Goal: Information Seeking & Learning: Find specific fact

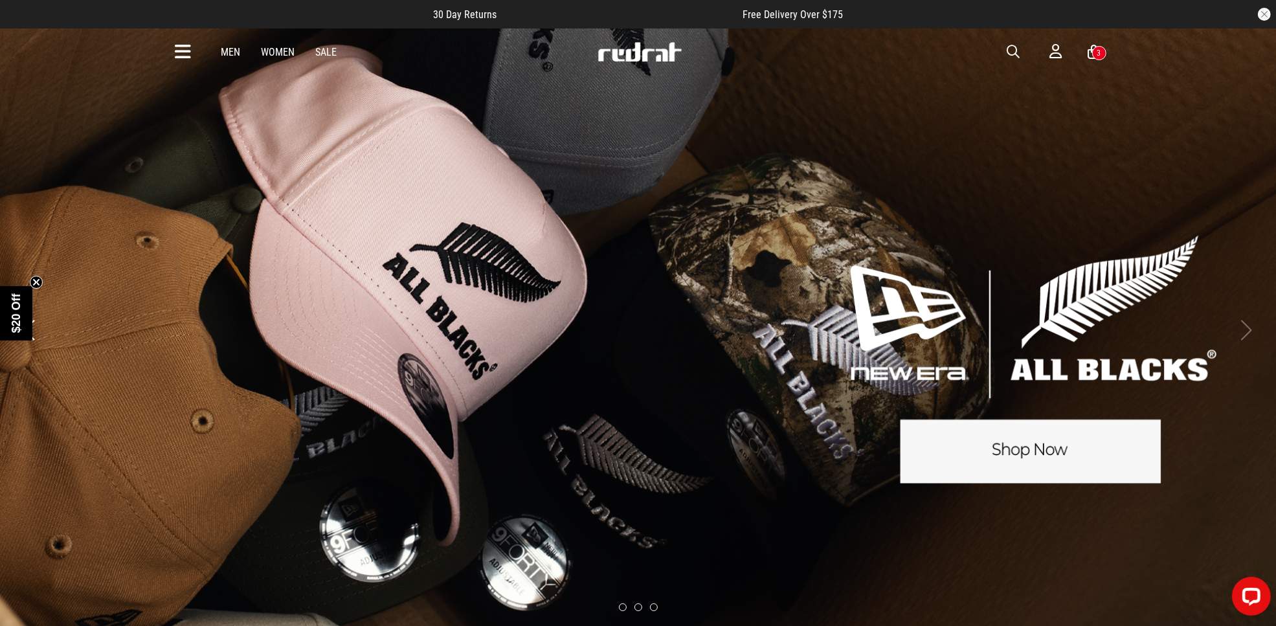
click at [1009, 49] on span "button" at bounding box center [1013, 52] width 13 height 16
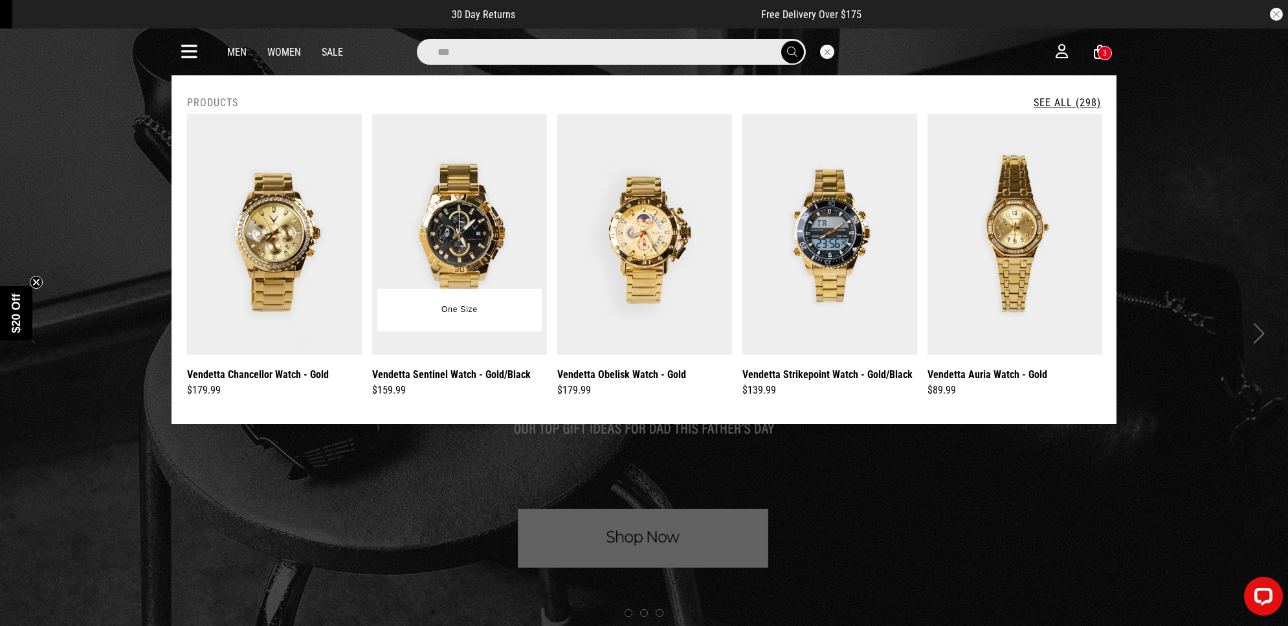
type input "***"
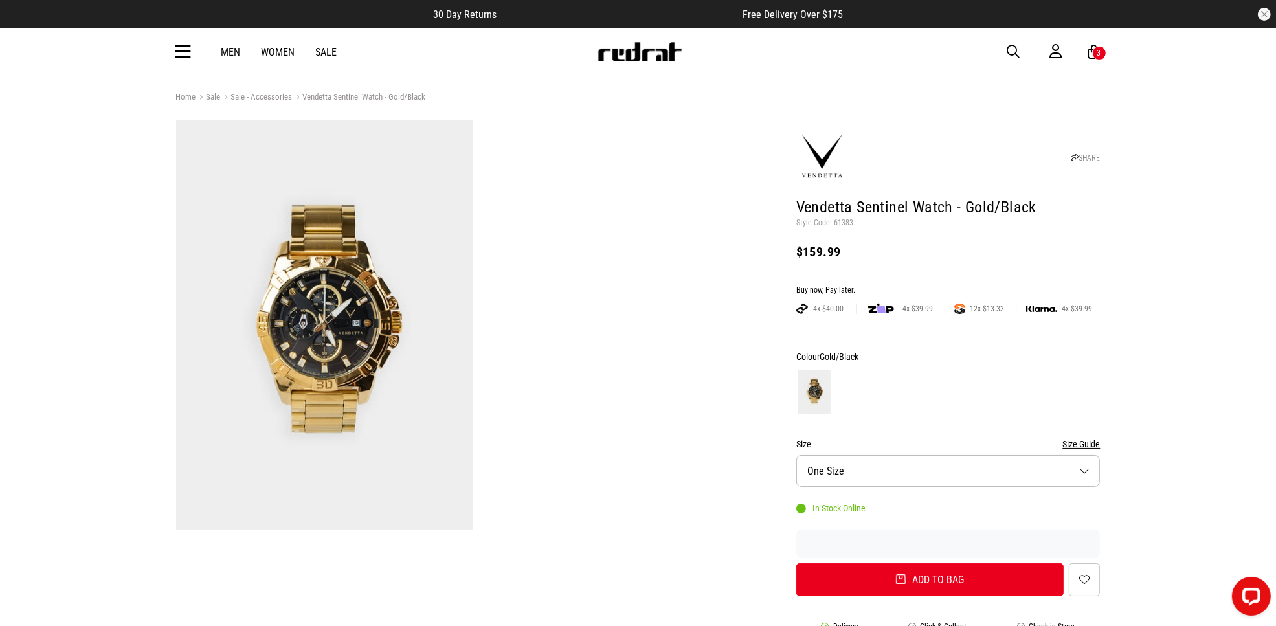
click at [1025, 52] on button "button" at bounding box center [1020, 52] width 26 height 16
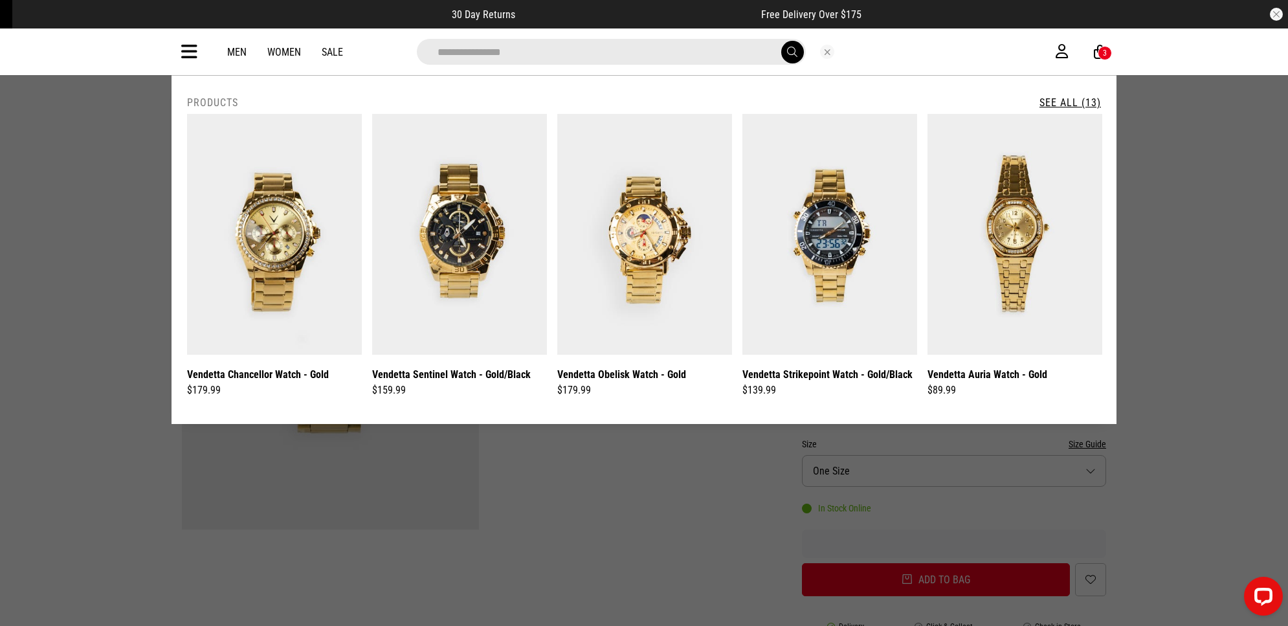
type input "**********"
click at [782, 41] on button "submit" at bounding box center [793, 52] width 23 height 23
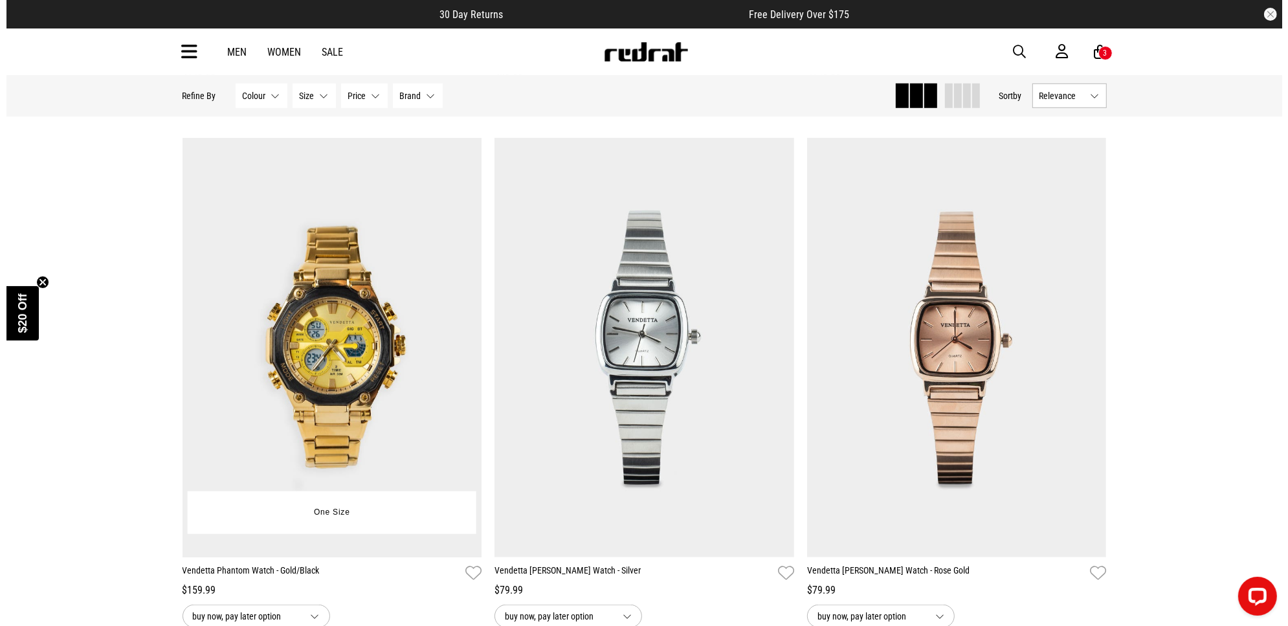
scroll to position [1052, 0]
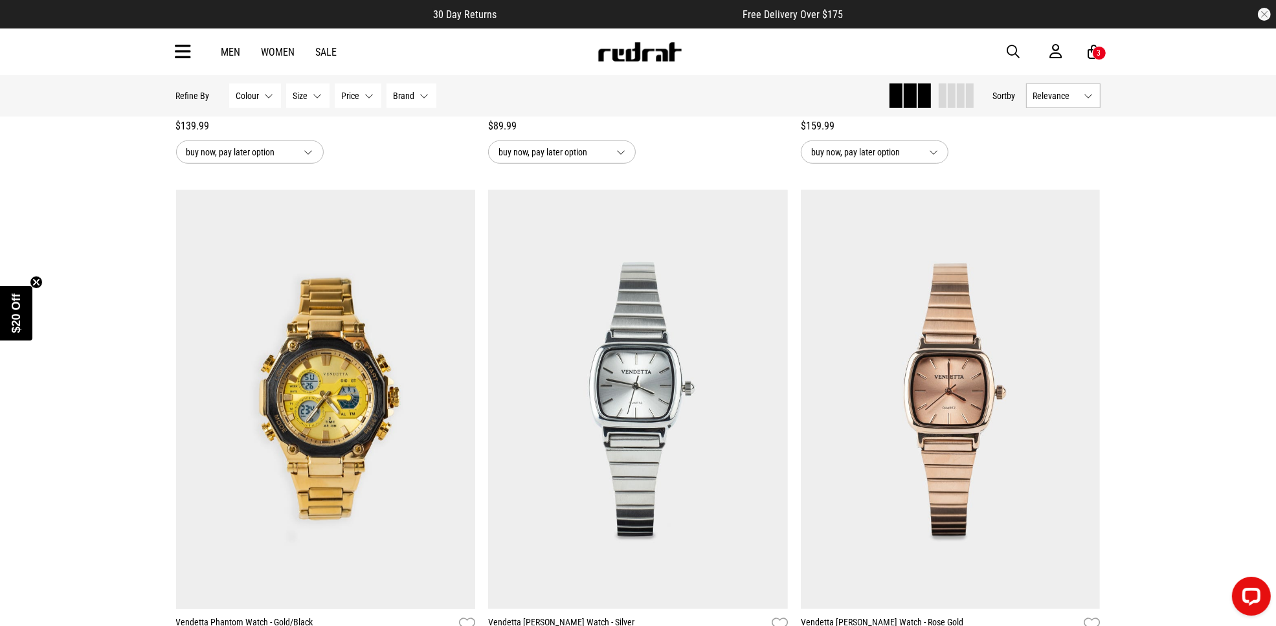
click at [1007, 44] on button "button" at bounding box center [1020, 52] width 26 height 16
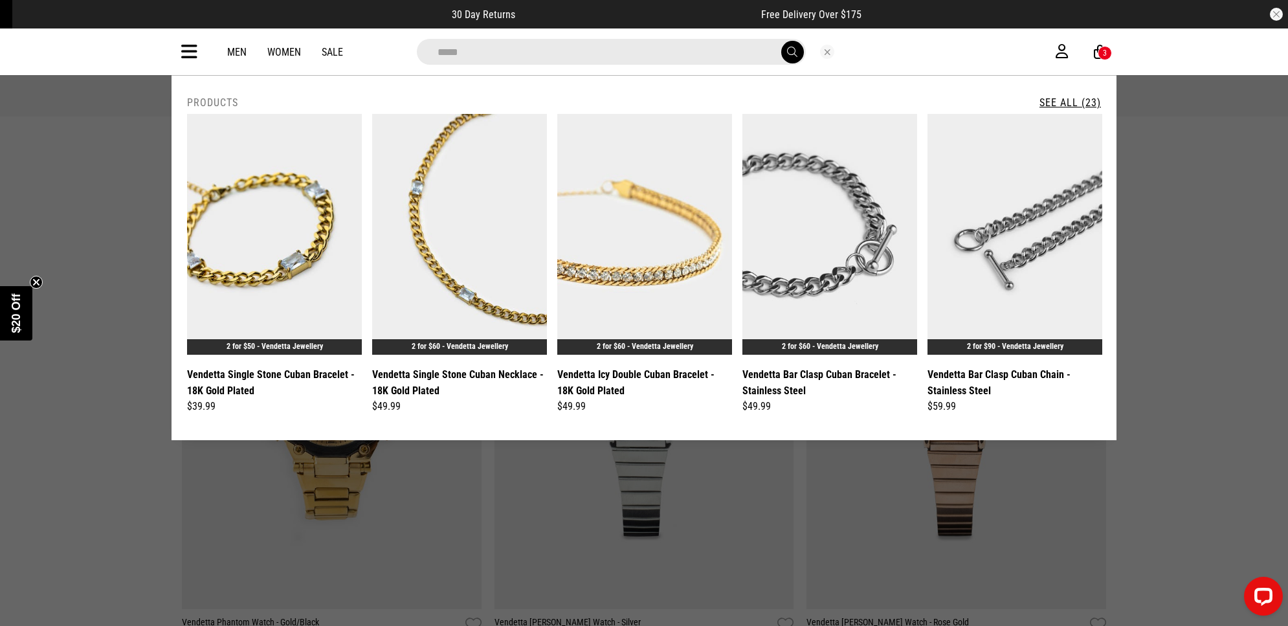
type input "*****"
click at [782, 41] on button "submit" at bounding box center [793, 52] width 23 height 23
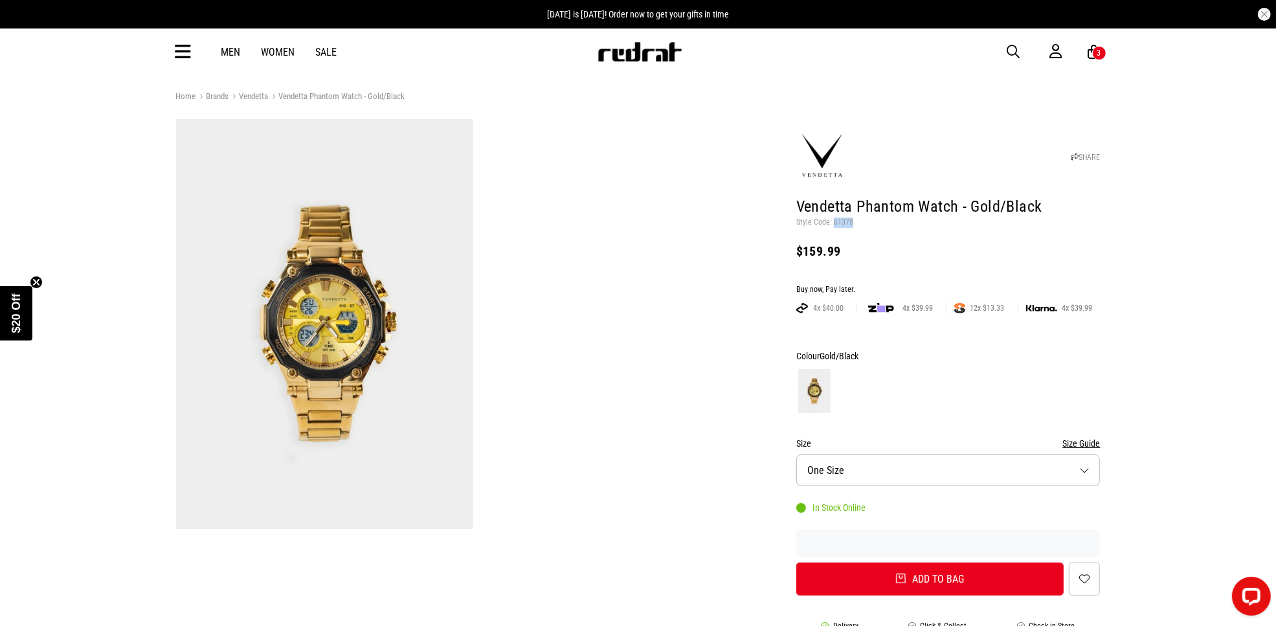
drag, startPoint x: 851, startPoint y: 221, endPoint x: 833, endPoint y: 222, distance: 18.8
click at [833, 221] on p "Style Code: 61378" at bounding box center [948, 223] width 304 height 10
copy p "61378"
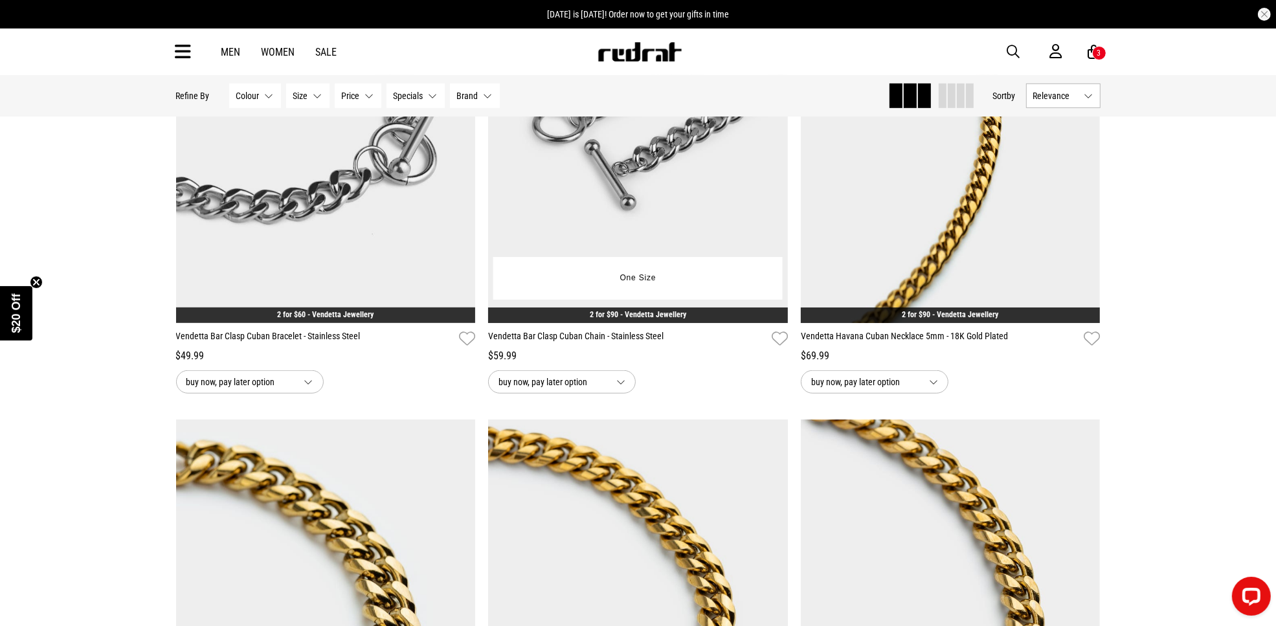
scroll to position [728, 0]
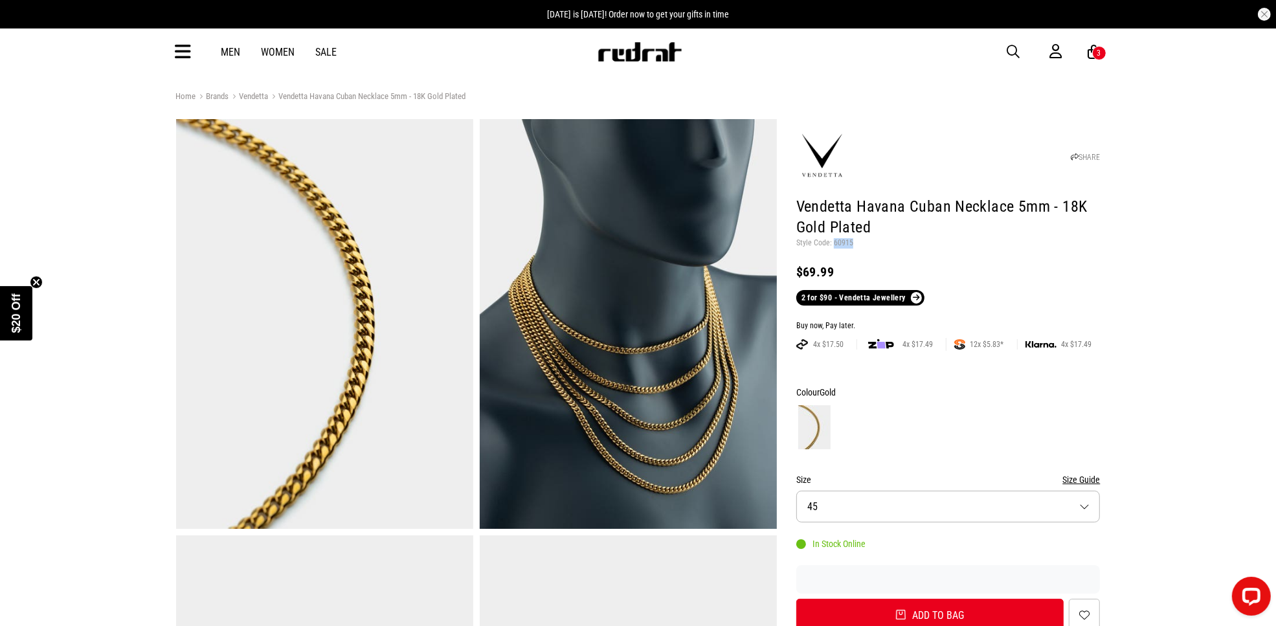
drag, startPoint x: 849, startPoint y: 245, endPoint x: 832, endPoint y: 241, distance: 17.9
click at [832, 241] on p "Style Code: 60915" at bounding box center [948, 243] width 304 height 10
copy p "60915"
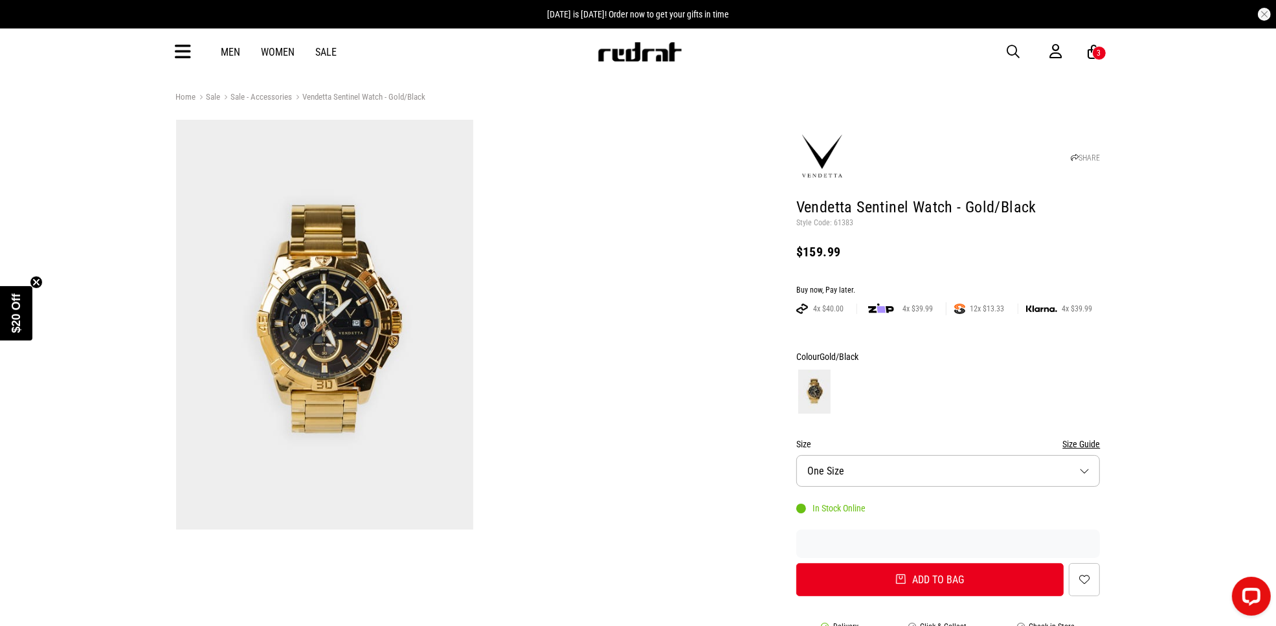
click at [845, 221] on p "Style Code: 61383" at bounding box center [948, 223] width 304 height 10
click at [844, 220] on p "Style Code: 61383" at bounding box center [948, 223] width 304 height 10
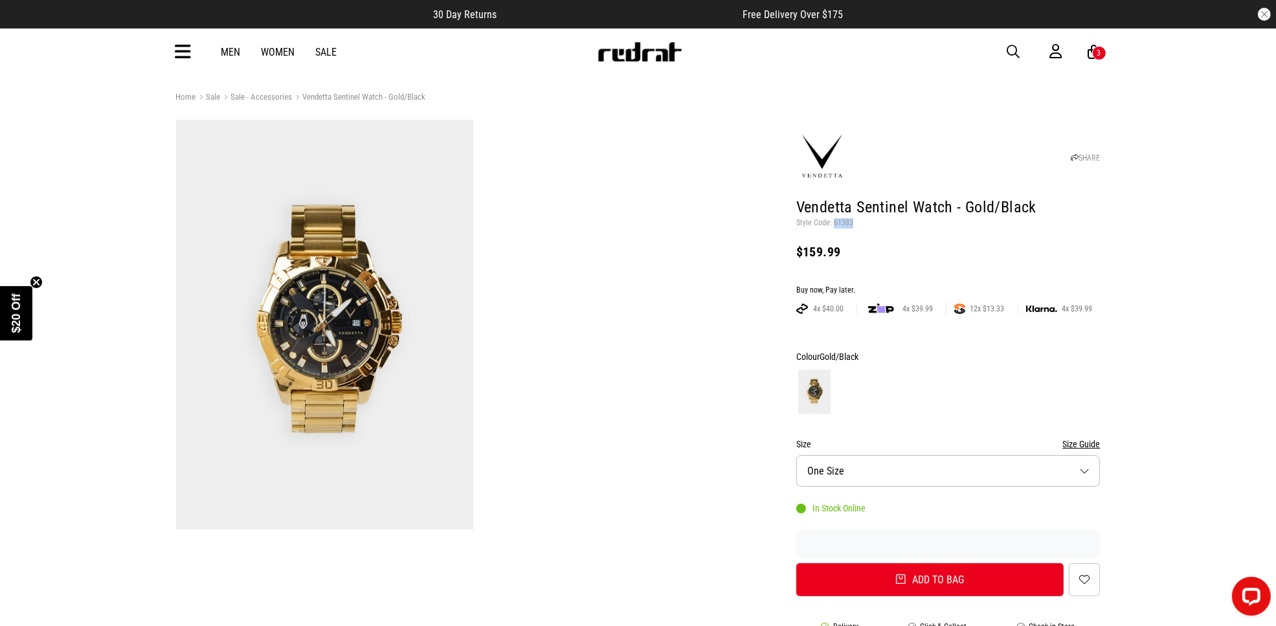
copy p "61383"
click at [848, 222] on p "Style Code: 61383" at bounding box center [948, 223] width 304 height 10
